Goal: Find specific page/section

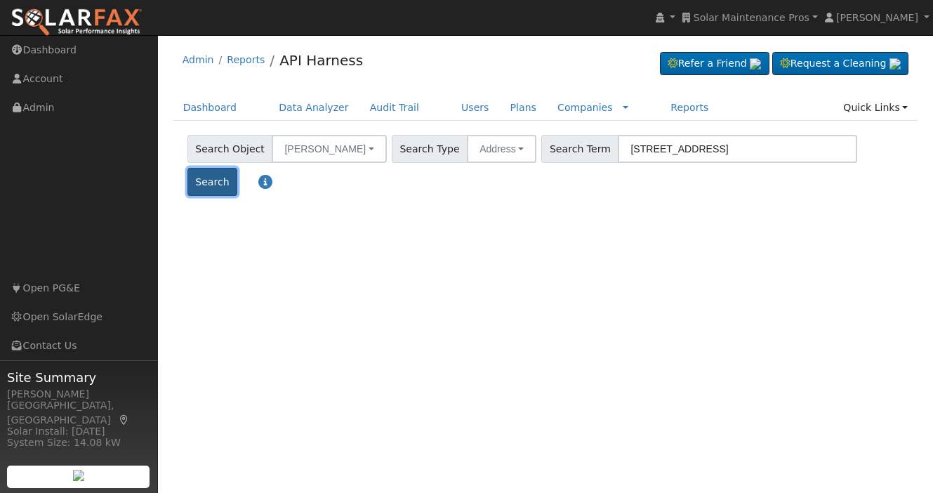
click at [237, 168] on button "Search" at bounding box center [212, 182] width 50 height 28
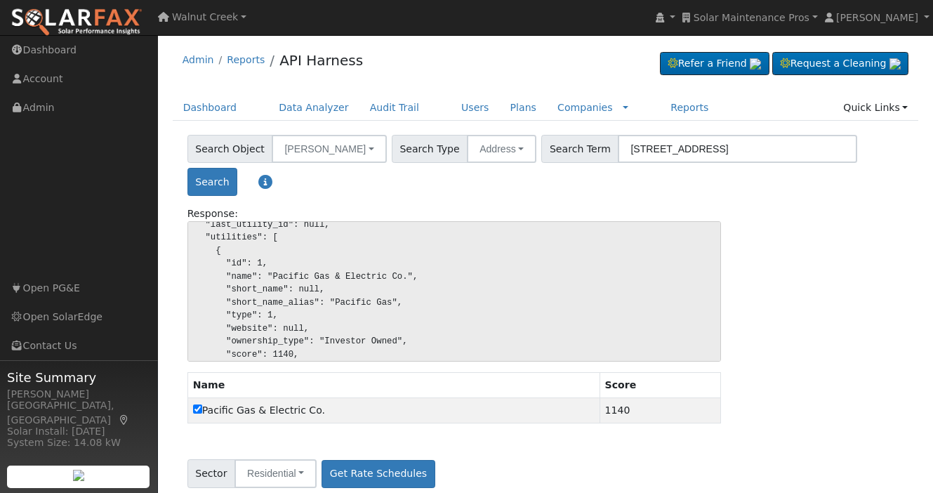
scroll to position [147, 0]
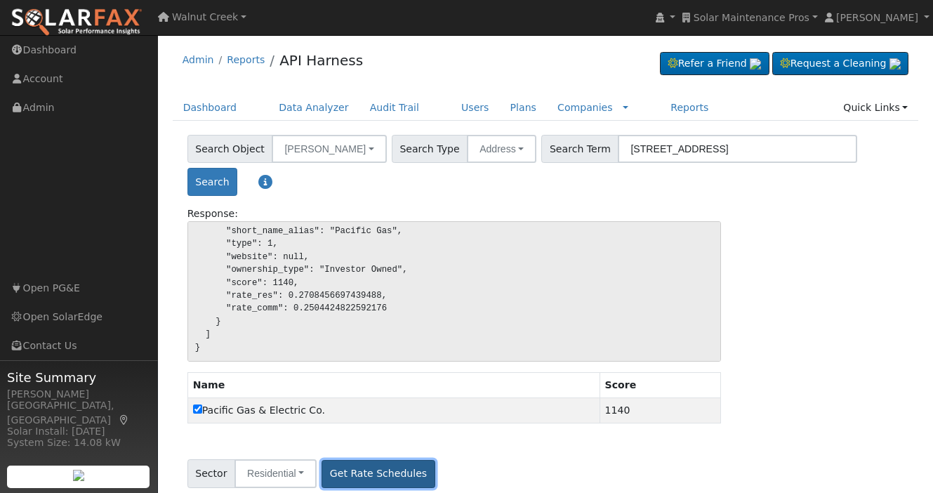
click at [387, 470] on button "Get Rate Schedules" at bounding box center [377, 474] width 113 height 28
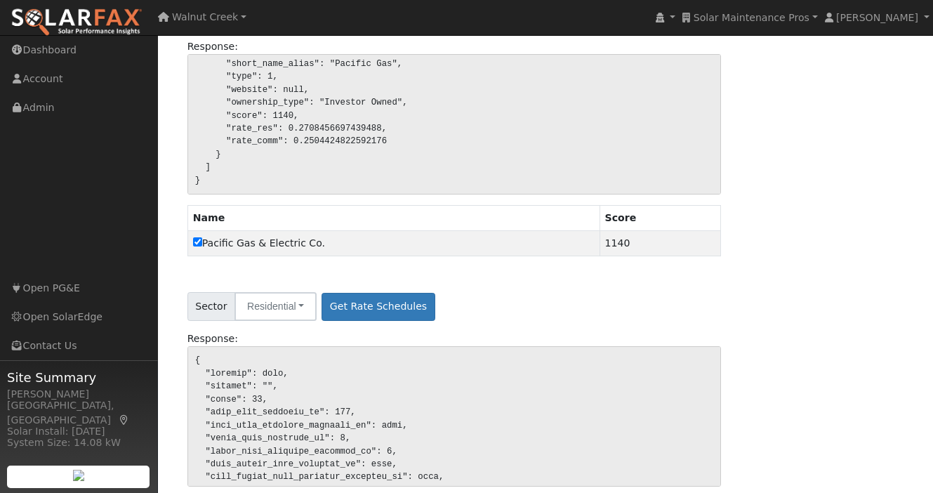
scroll to position [0, 0]
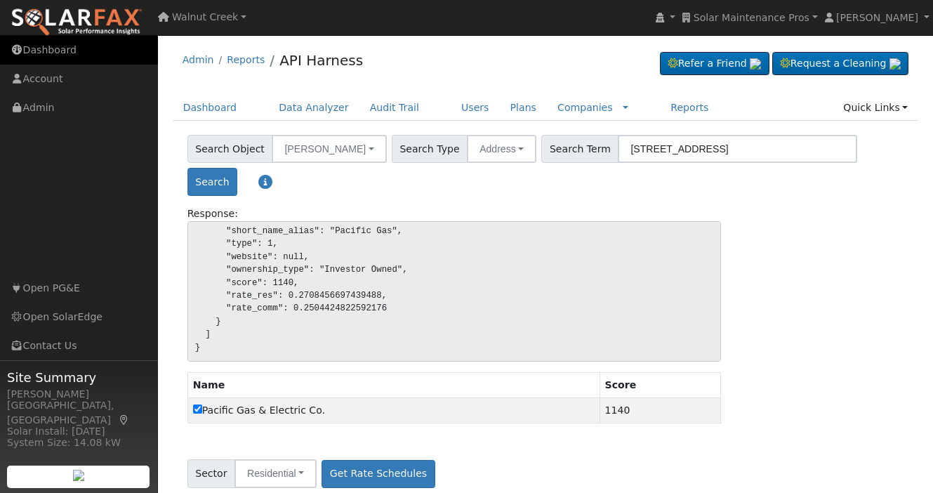
click at [39, 52] on link "Dashboard" at bounding box center [79, 50] width 158 height 29
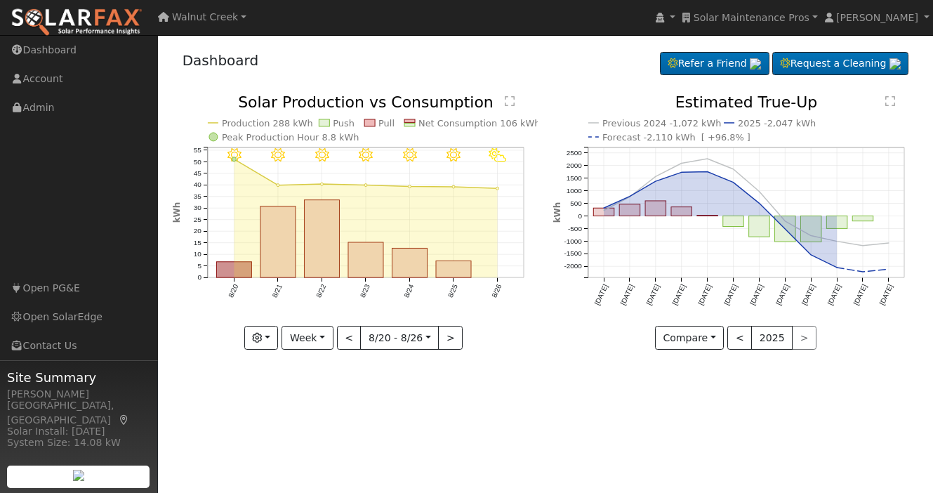
click at [326, 62] on div "Dashboard Refer a Friend Request a Cleaning Refer a Friend" at bounding box center [546, 63] width 746 height 43
